Goal: Task Accomplishment & Management: Use online tool/utility

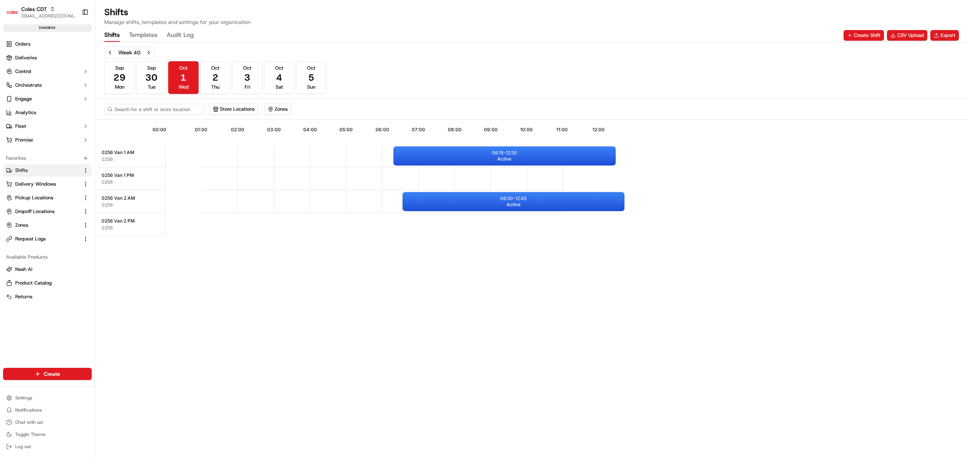
scroll to position [0, 70]
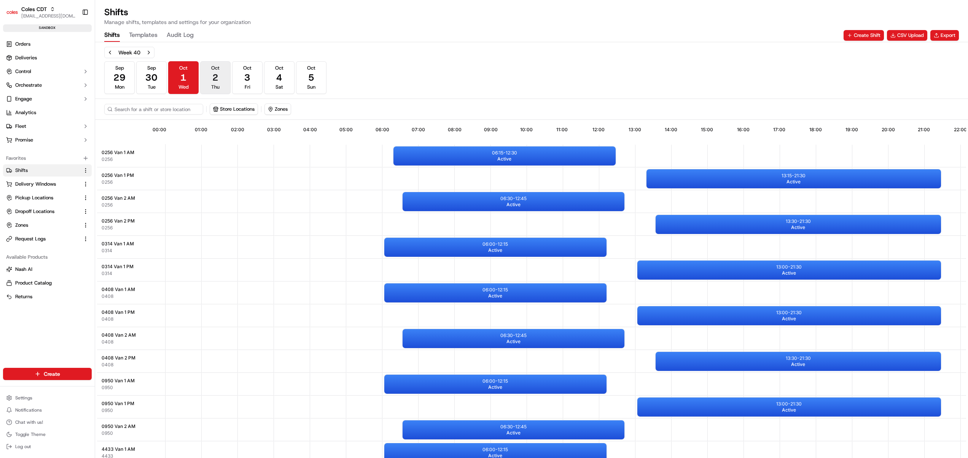
click at [211, 78] on button "Oct 2 Thu" at bounding box center [215, 77] width 30 height 33
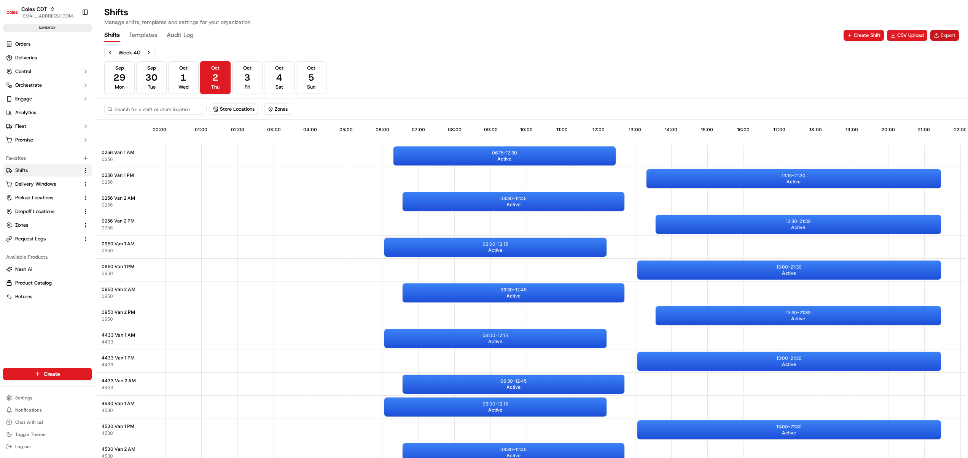
click at [946, 34] on button "Export" at bounding box center [944, 35] width 29 height 11
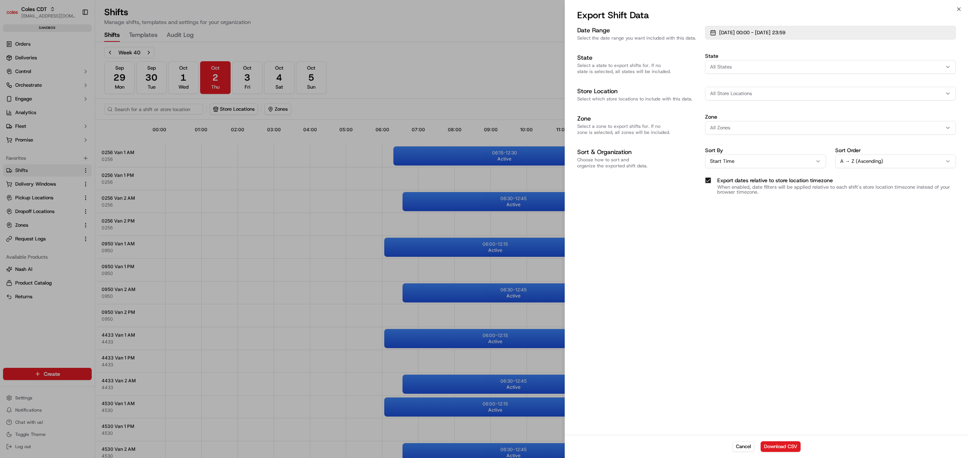
click at [739, 36] on span "[DATE] 00:00 - [DATE] 23:59" at bounding box center [752, 32] width 66 height 7
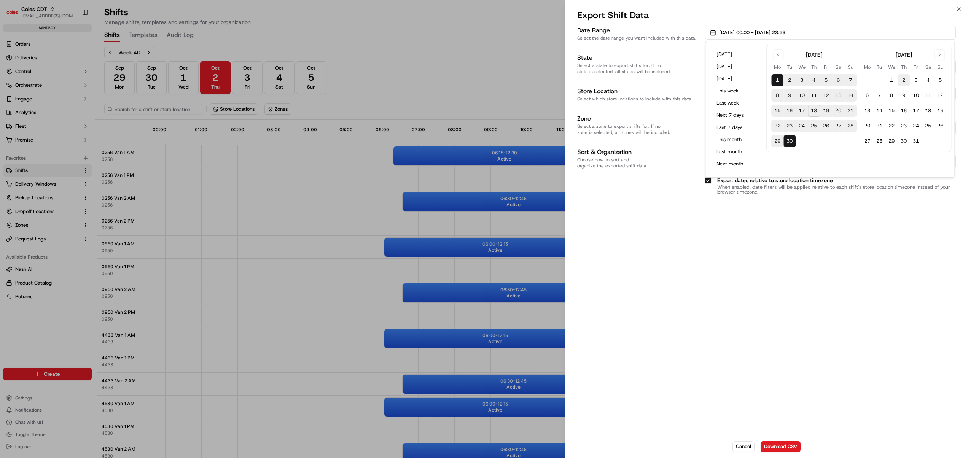
click at [905, 84] on button "2" at bounding box center [903, 80] width 12 height 12
click at [917, 78] on button "3" at bounding box center [915, 80] width 12 height 12
click at [915, 81] on button "3" at bounding box center [915, 80] width 12 height 12
click at [779, 78] on button "1" at bounding box center [777, 80] width 12 height 12
click at [795, 444] on button "Download CSV" at bounding box center [780, 446] width 40 height 11
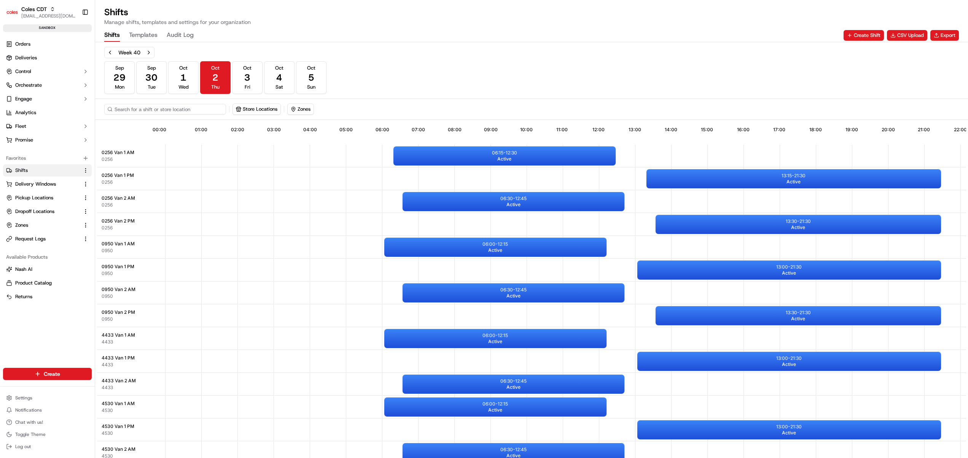
click at [175, 110] on input at bounding box center [165, 109] width 122 height 11
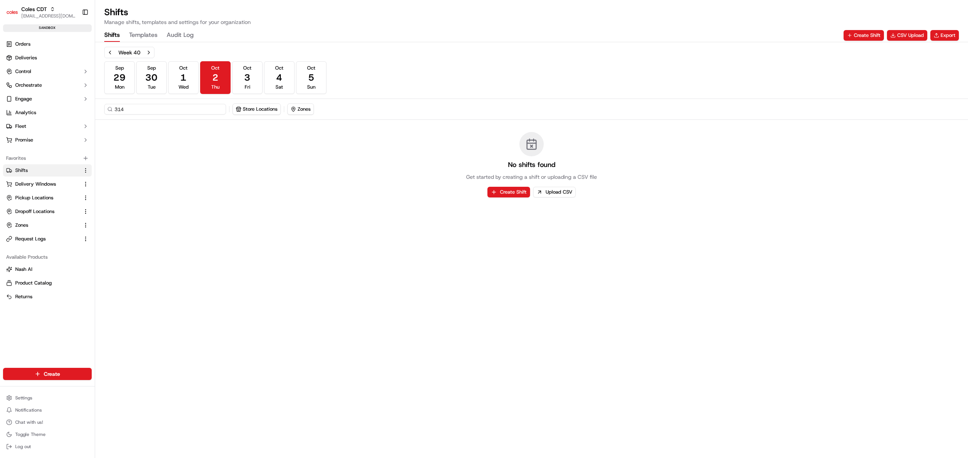
type input "314"
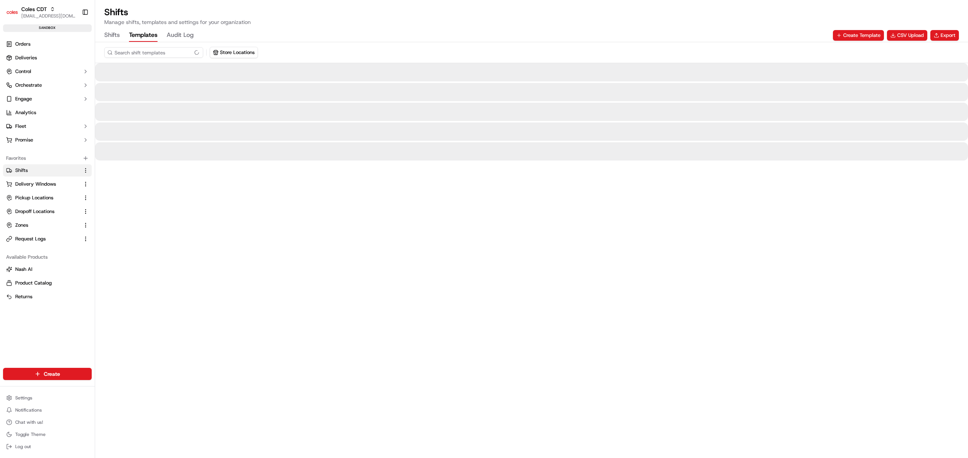
click at [145, 37] on button "Templates" at bounding box center [143, 35] width 29 height 13
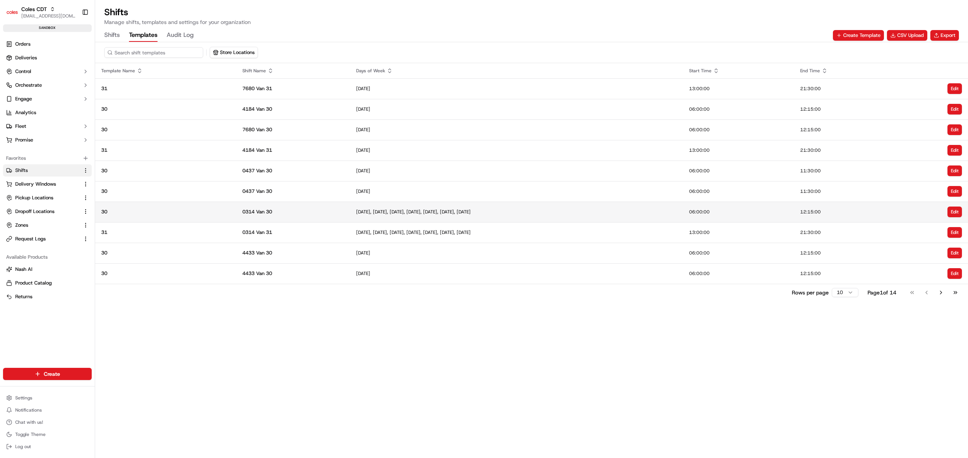
click at [303, 210] on span "0314 Van 30" at bounding box center [293, 211] width 102 height 7
click at [144, 36] on button "Templates" at bounding box center [143, 35] width 29 height 13
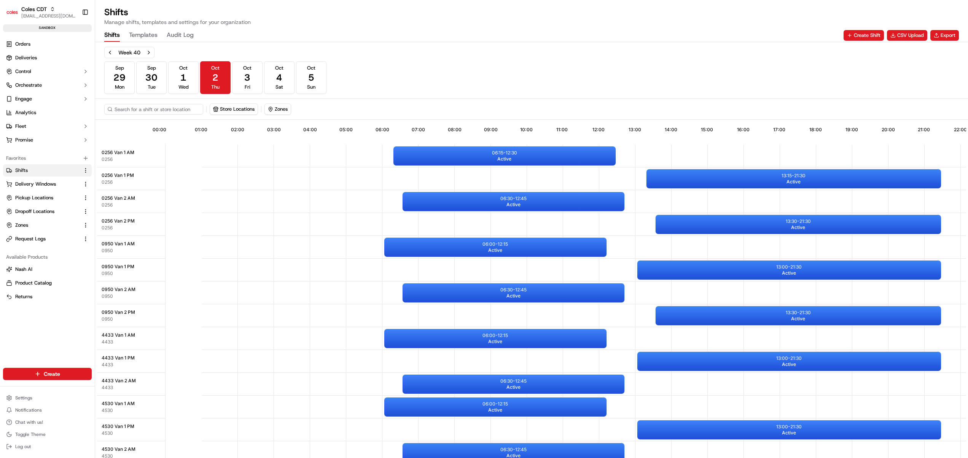
click at [110, 34] on button "Shifts" at bounding box center [112, 35] width 16 height 13
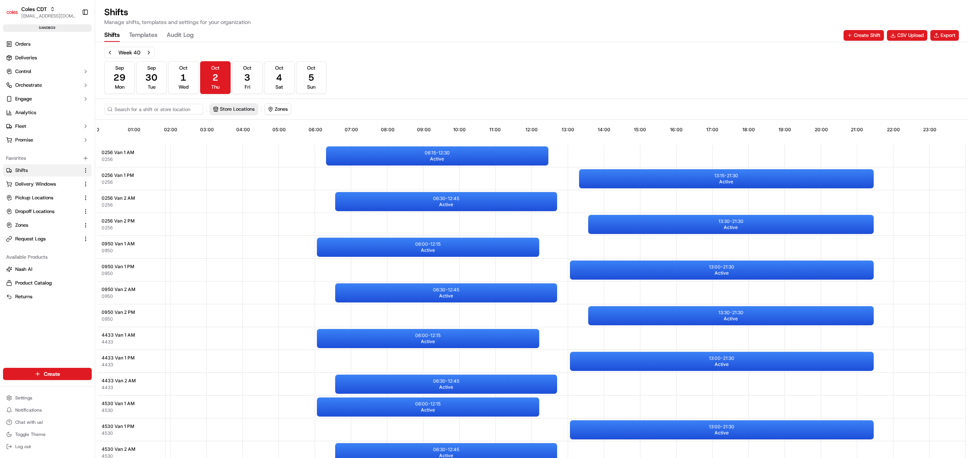
click at [242, 107] on button "Store Locations" at bounding box center [234, 109] width 48 height 11
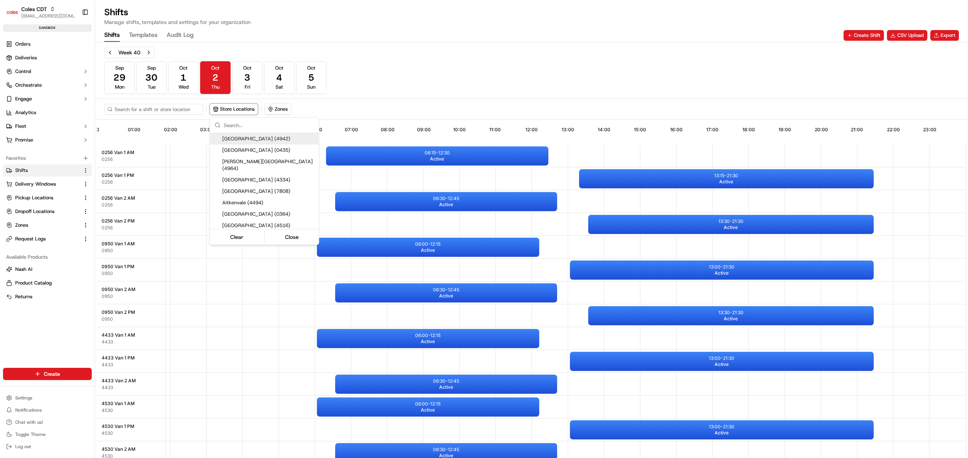
click at [235, 124] on input "text" at bounding box center [269, 125] width 91 height 15
type input "314"
click at [253, 188] on span "Mirrabooka (0314)" at bounding box center [269, 191] width 94 height 7
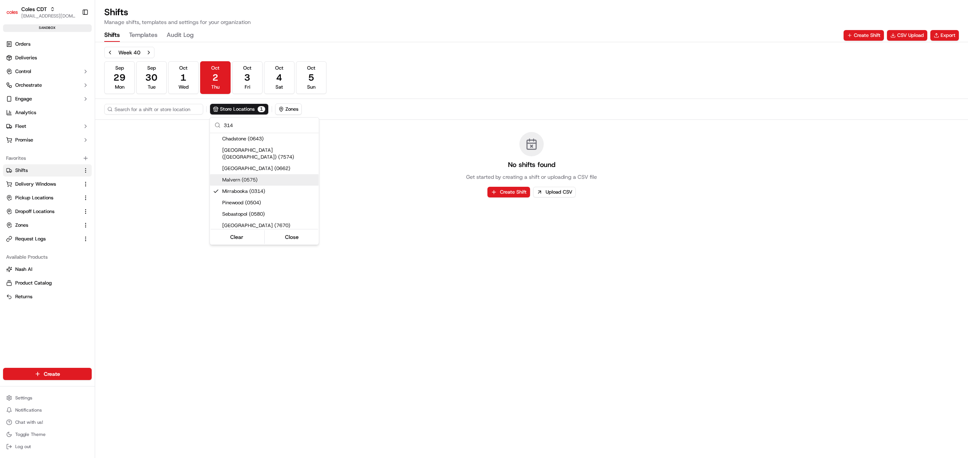
click at [735, 55] on html "Coles CDT [EMAIL_ADDRESS][DOMAIN_NAME] Toggle Sidebar sandbox Orders Deliveries…" at bounding box center [484, 229] width 968 height 458
click at [593, 303] on div "Week 40 [DATE] [DATE] [DATE] [DATE] [DATE] [DATE] [DATE] Sun Store Locations 1 …" at bounding box center [531, 250] width 873 height 416
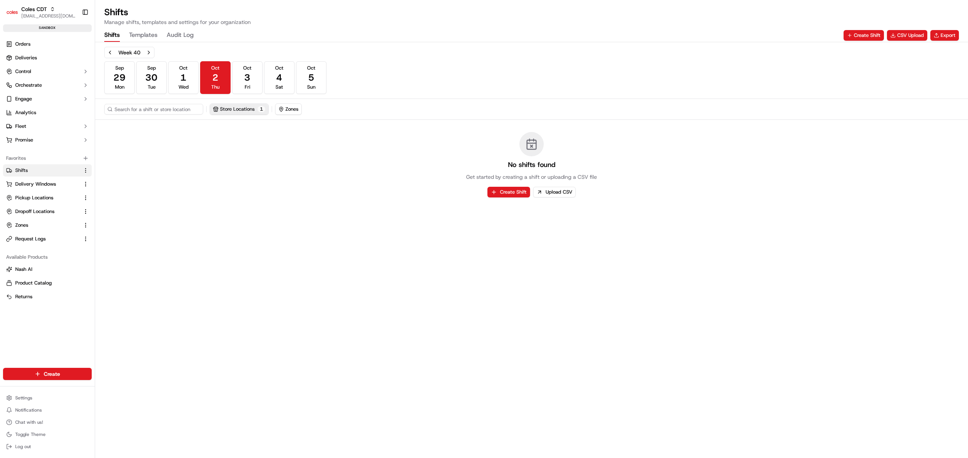
click at [252, 107] on button "Store Locations 1" at bounding box center [239, 109] width 58 height 11
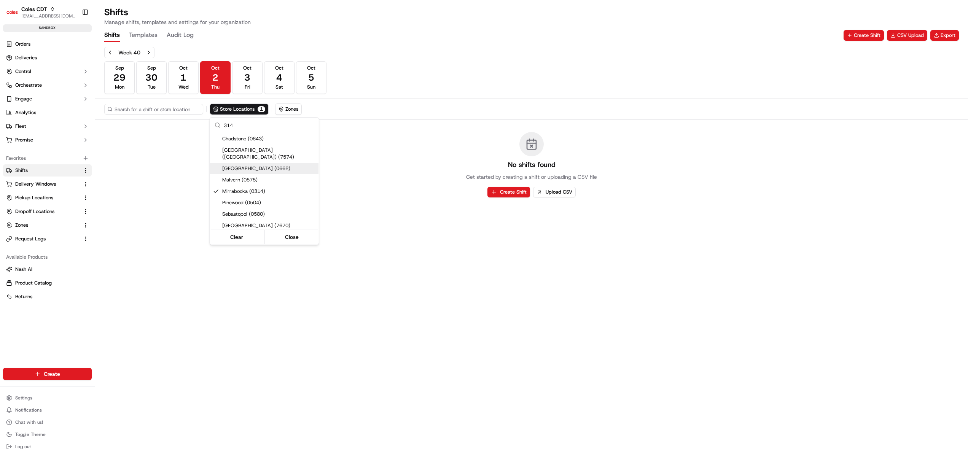
click at [941, 33] on html "Coles CDT [EMAIL_ADDRESS][DOMAIN_NAME] Toggle Sidebar sandbox Orders Deliveries…" at bounding box center [484, 229] width 968 height 458
click at [934, 35] on button "Export" at bounding box center [944, 35] width 29 height 11
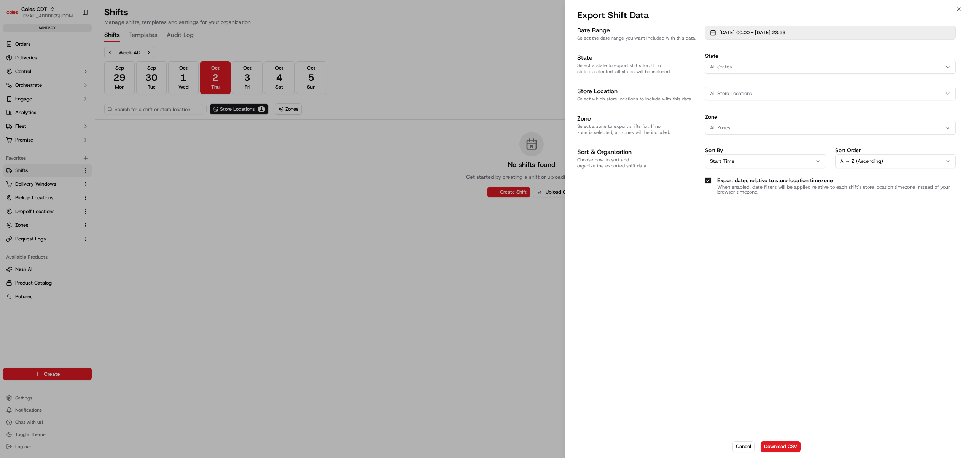
click at [784, 34] on span "[DATE] 00:00 - [DATE] 23:59" at bounding box center [752, 32] width 66 height 7
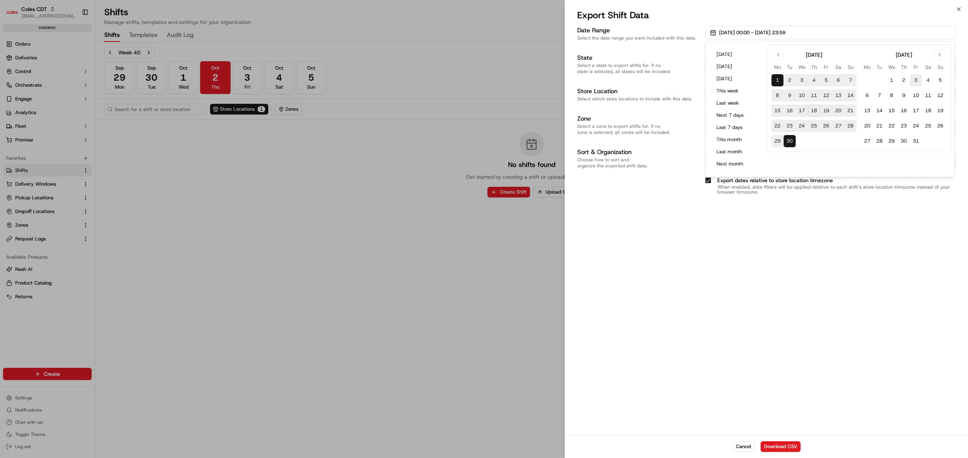
click at [917, 80] on button "3" at bounding box center [915, 80] width 12 height 12
click at [780, 80] on button "1" at bounding box center [777, 80] width 12 height 12
click at [835, 321] on div "Date Range Select the date range you want included with this data. [DATE] 00:00…" at bounding box center [766, 229] width 403 height 410
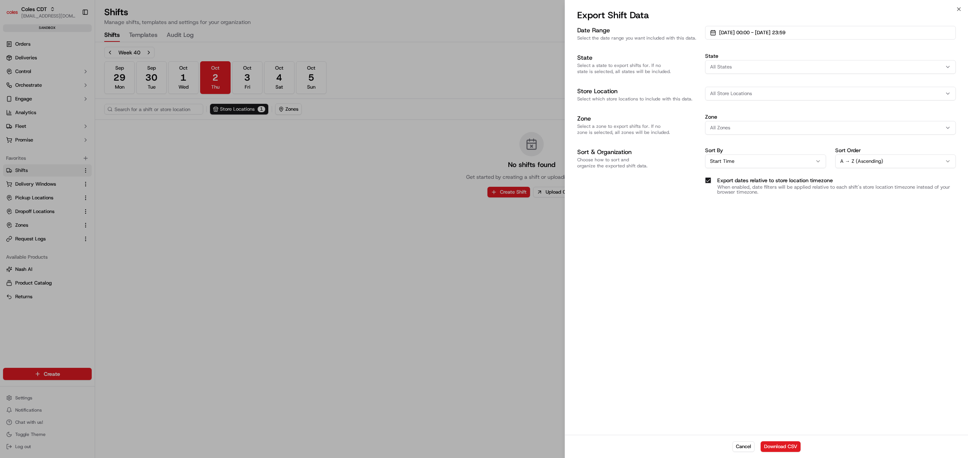
click at [747, 91] on span "All Store Locations" at bounding box center [731, 93] width 42 height 7
type input "314"
click at [746, 173] on span "Mirrabooka (0314)" at bounding box center [764, 176] width 94 height 7
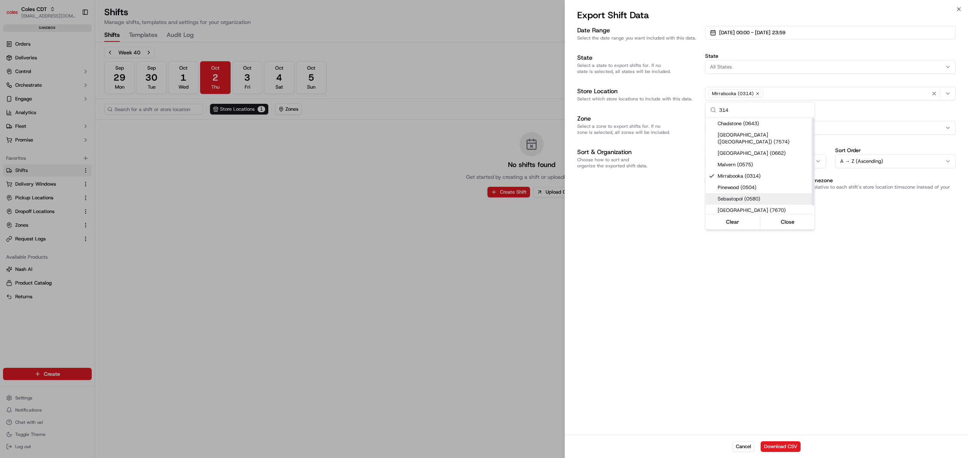
click at [801, 297] on body "Coles CDT [EMAIL_ADDRESS][DOMAIN_NAME] Toggle Sidebar sandbox Orders Deliveries…" at bounding box center [484, 229] width 968 height 458
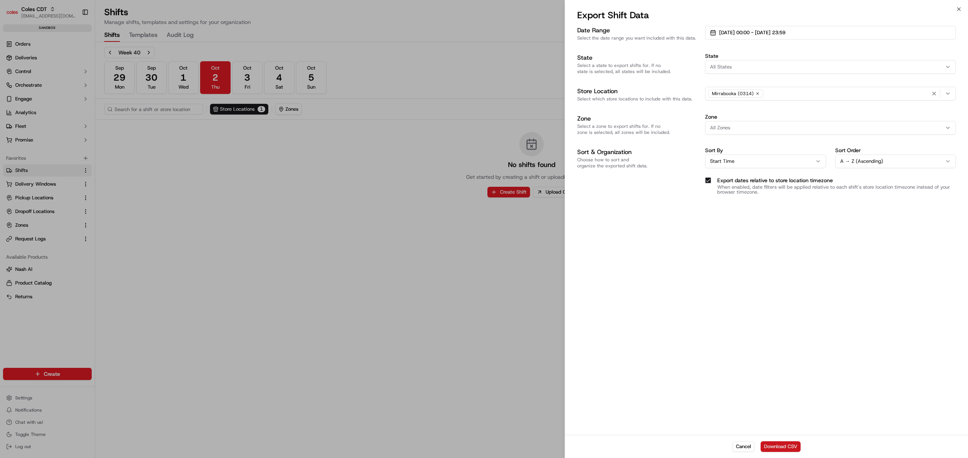
click at [787, 447] on button "Download CSV" at bounding box center [780, 446] width 40 height 11
